Goal: Task Accomplishment & Management: Use online tool/utility

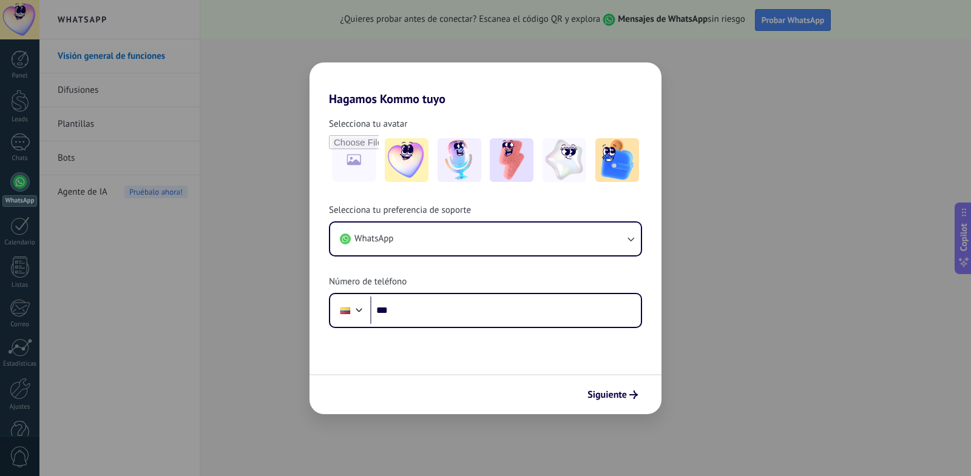
click at [727, 211] on div "Hagamos Kommo tuyo Selecciona tu avatar Selecciona tu preferencia de soporte Wh…" at bounding box center [485, 238] width 971 height 476
click at [628, 397] on span "Siguiente" at bounding box center [612, 395] width 50 height 8
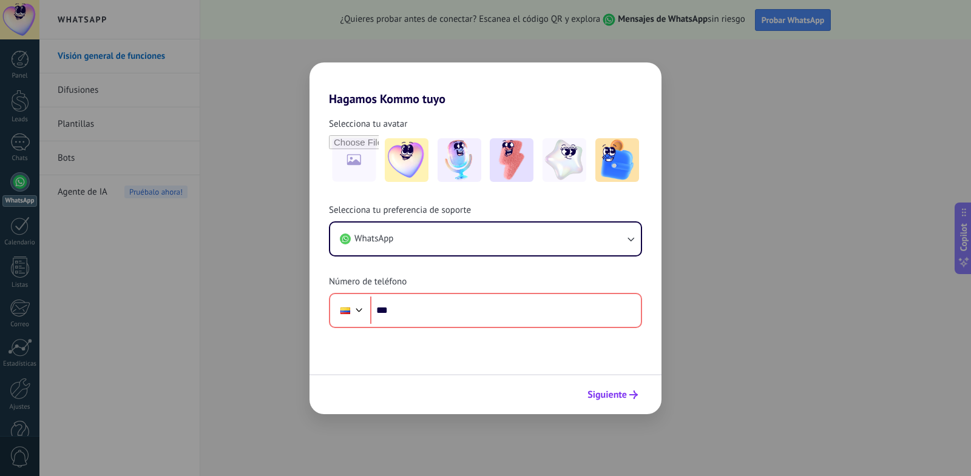
click at [640, 393] on button "Siguiente" at bounding box center [612, 395] width 61 height 21
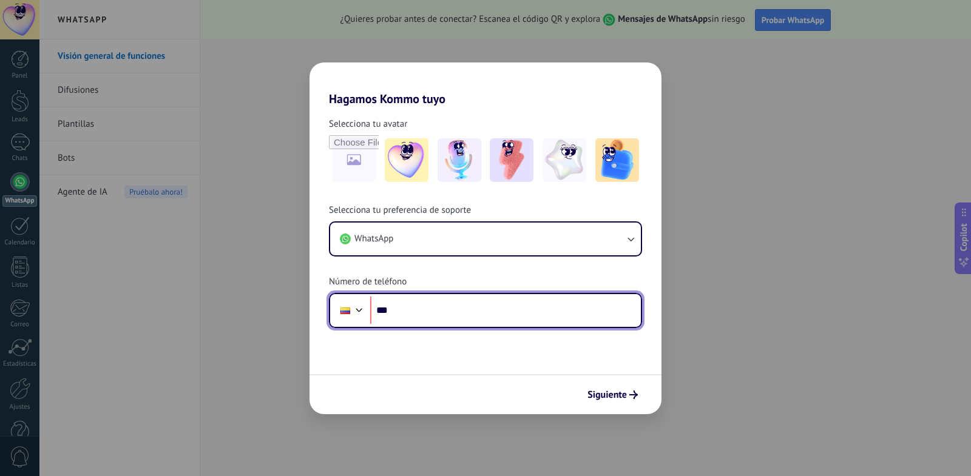
click at [533, 319] on input "***" at bounding box center [505, 311] width 271 height 28
type input "**********"
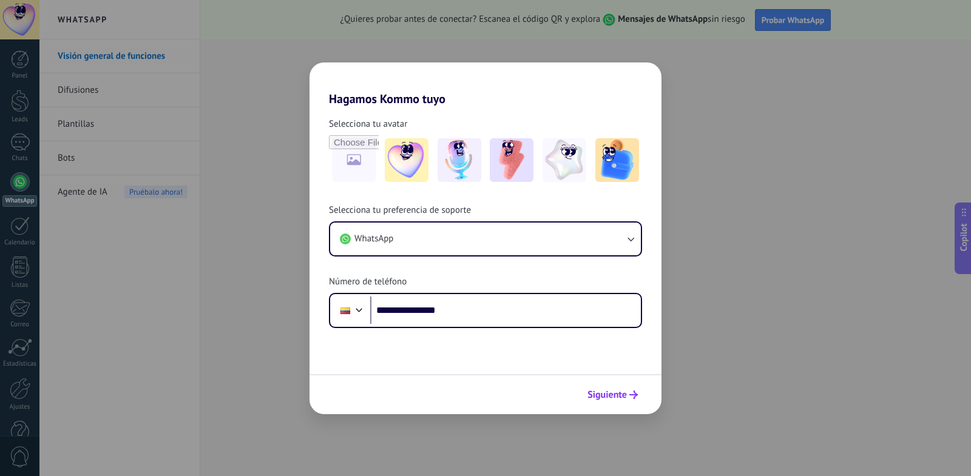
click at [601, 402] on button "Siguiente" at bounding box center [612, 395] width 61 height 21
click at [601, 402] on div "Siguiente" at bounding box center [485, 394] width 352 height 40
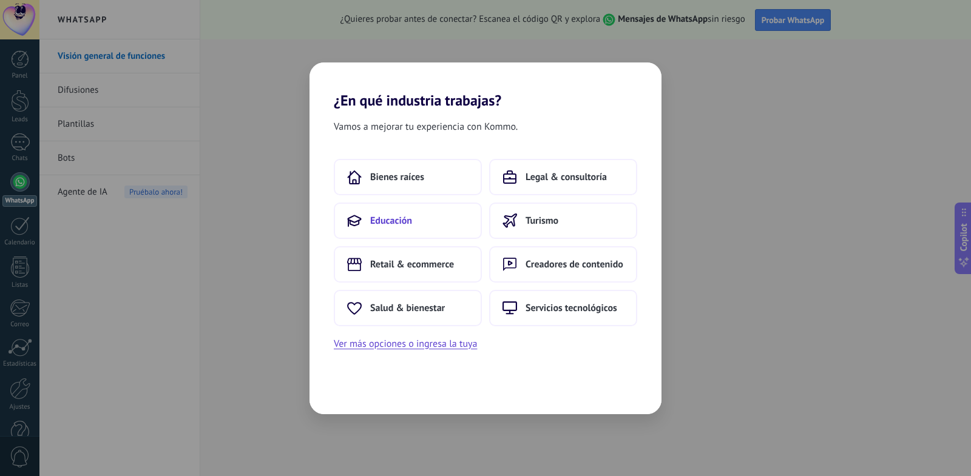
click at [450, 218] on button "Educación" at bounding box center [408, 221] width 148 height 36
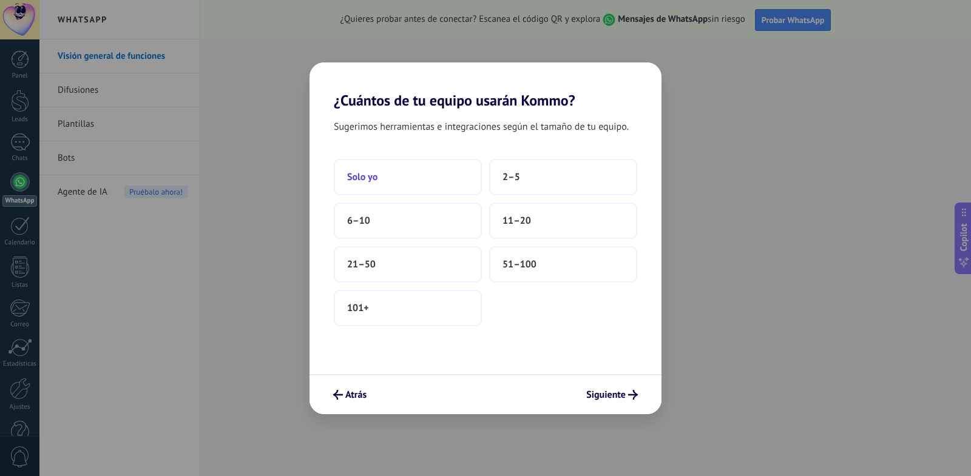
click at [446, 181] on button "Solo yo" at bounding box center [408, 177] width 148 height 36
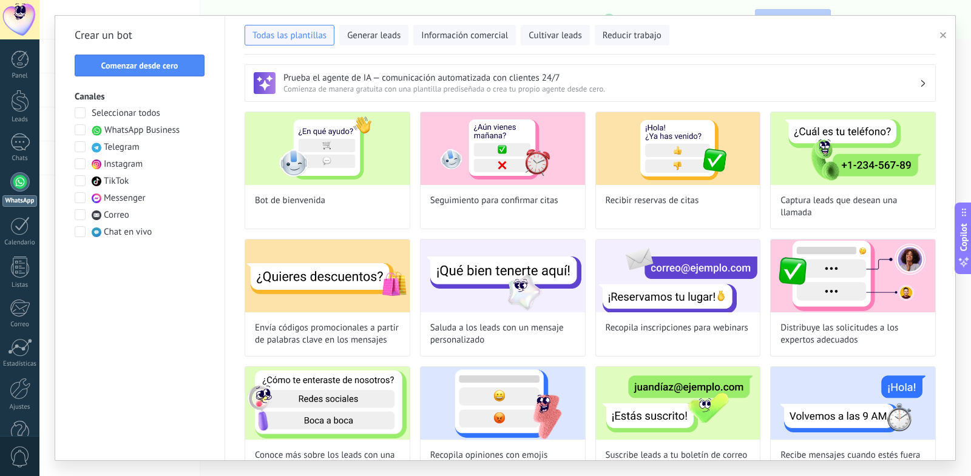
click at [152, 132] on span "WhatsApp Business" at bounding box center [141, 130] width 75 height 12
click at [174, 133] on span "WhatsApp Business" at bounding box center [141, 130] width 75 height 12
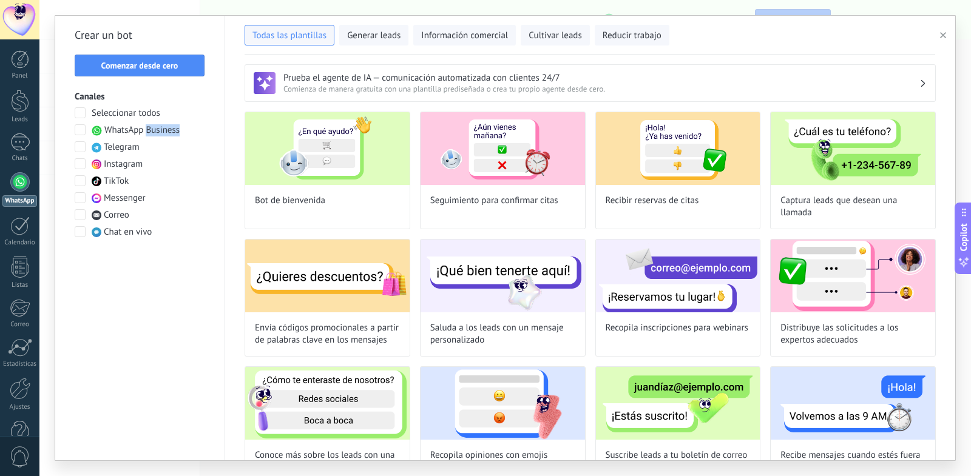
click at [174, 133] on span "WhatsApp Business" at bounding box center [141, 130] width 75 height 12
click at [135, 132] on span "WhatsApp Business" at bounding box center [141, 130] width 75 height 12
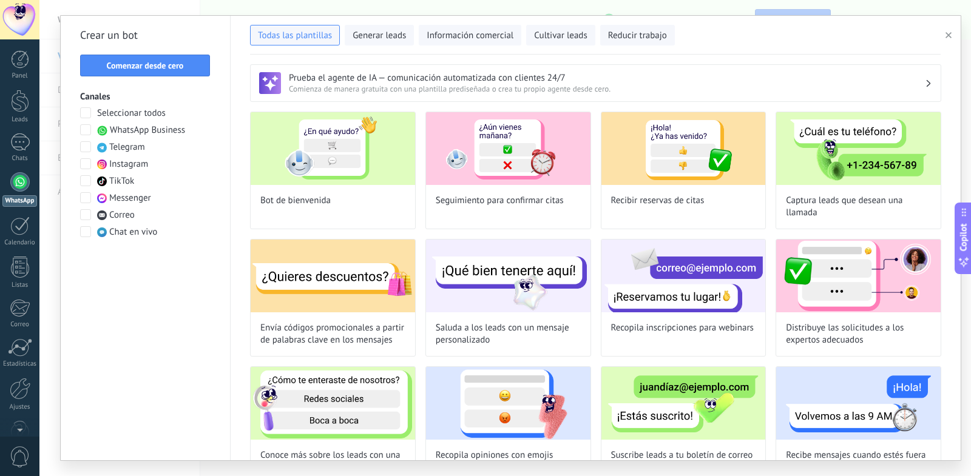
click at [141, 152] on span "Telegram" at bounding box center [127, 147] width 36 height 12
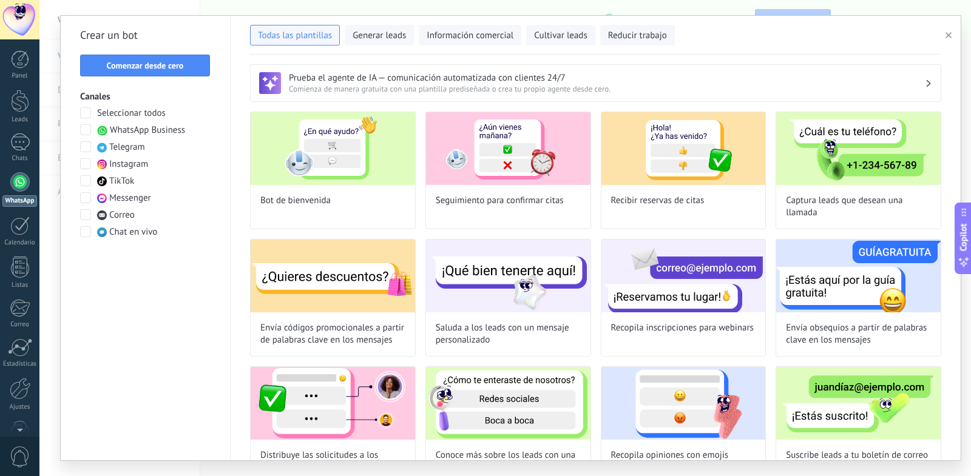
click at [135, 163] on span "Instagram" at bounding box center [128, 164] width 39 height 12
click at [135, 164] on span "Instagram" at bounding box center [128, 164] width 39 height 12
click at [139, 184] on div "Seleccionar todos WhatsApp Business Telegram Instagram TikTok Messenger Correo …" at bounding box center [145, 172] width 130 height 131
click at [89, 147] on span at bounding box center [85, 146] width 11 height 11
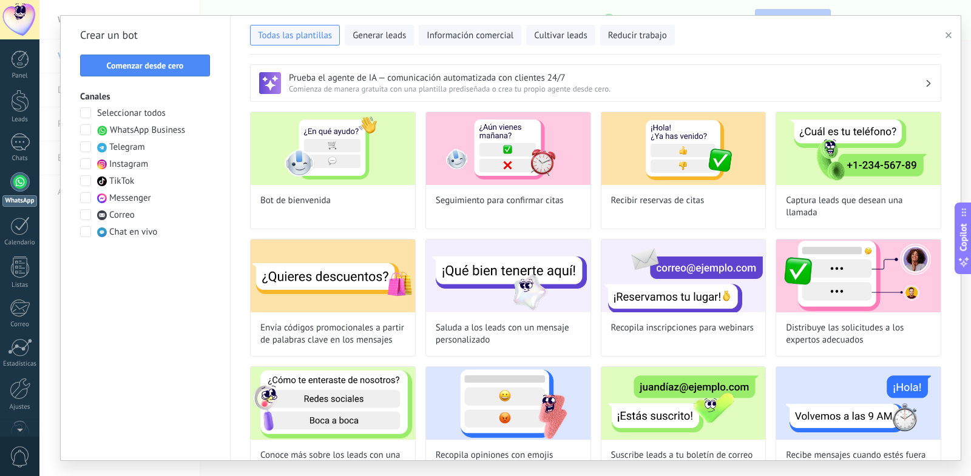
click at [20, 181] on div at bounding box center [19, 181] width 19 height 19
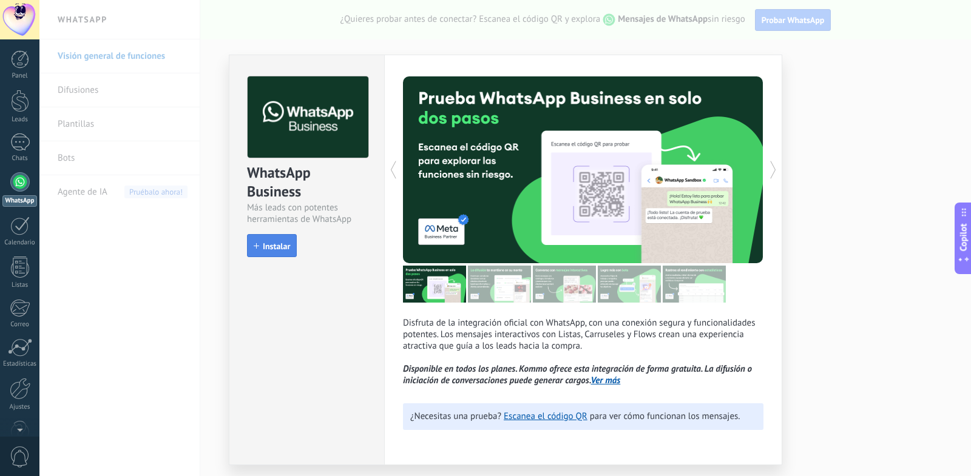
click at [266, 245] on span "Instalar" at bounding box center [276, 246] width 27 height 8
click at [266, 245] on button "Instalar" at bounding box center [272, 245] width 50 height 23
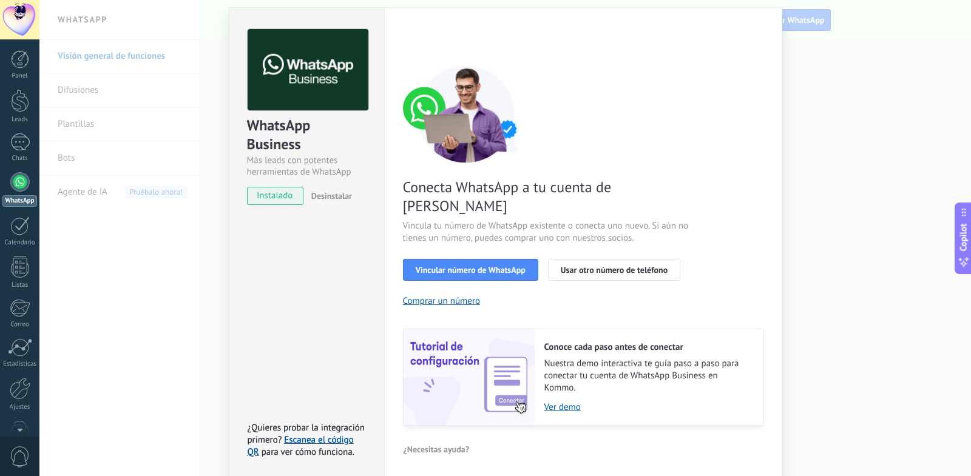
scroll to position [62, 0]
